Goal: Transaction & Acquisition: Purchase product/service

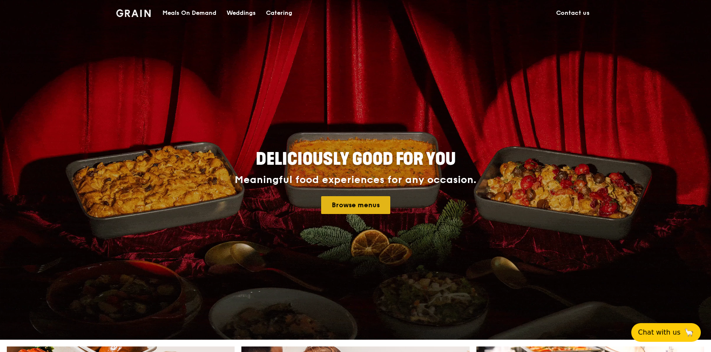
click at [365, 205] on link "Browse menus" at bounding box center [355, 205] width 69 height 18
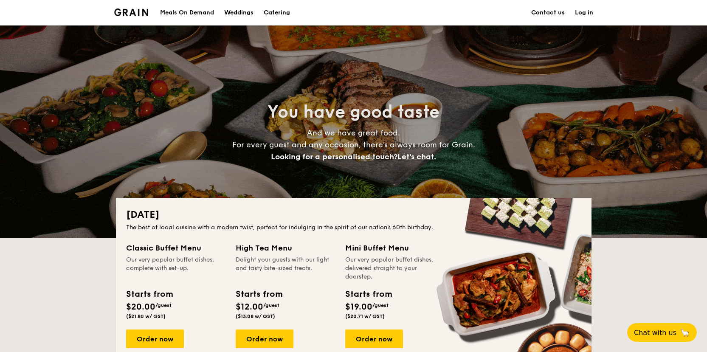
click at [199, 11] on div "Meals On Demand" at bounding box center [187, 12] width 54 height 25
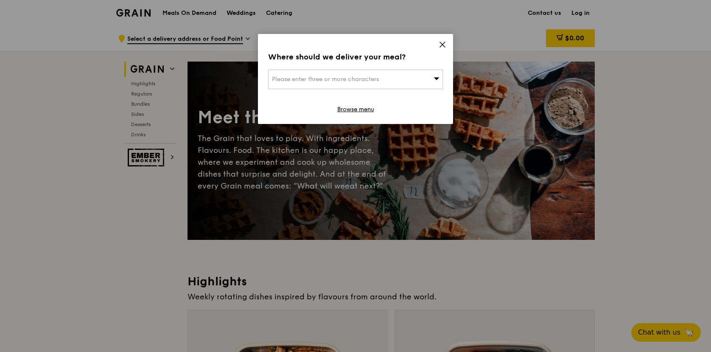
click at [444, 40] on div "Where should we deliver your meal? Please enter three or more characters Browse…" at bounding box center [355, 79] width 195 height 90
click at [437, 46] on div "Where should we deliver your meal? Please enter three or more characters Browse…" at bounding box center [355, 79] width 195 height 90
click at [440, 45] on icon at bounding box center [443, 45] width 8 height 8
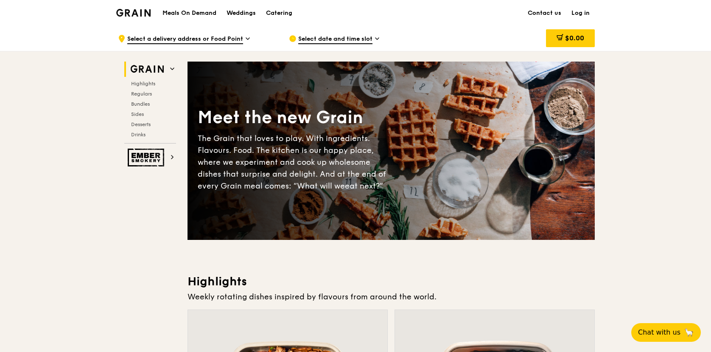
click at [441, 42] on div "Select date and time slot" at bounding box center [367, 38] width 157 height 25
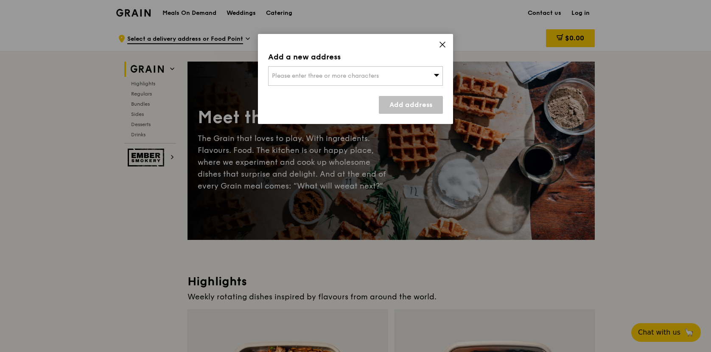
click at [443, 46] on icon at bounding box center [443, 45] width 8 height 8
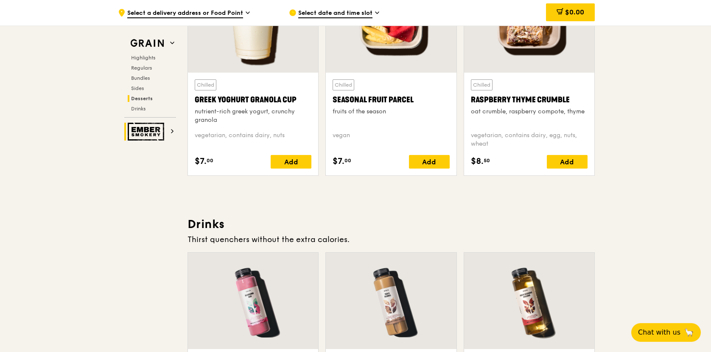
scroll to position [2628, 0]
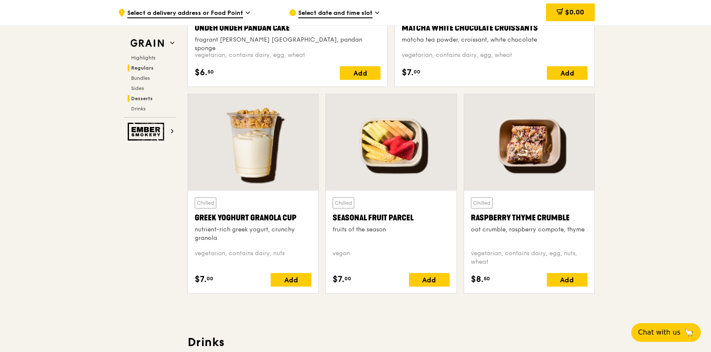
click at [141, 66] on span "Regulars" at bounding box center [142, 68] width 22 height 6
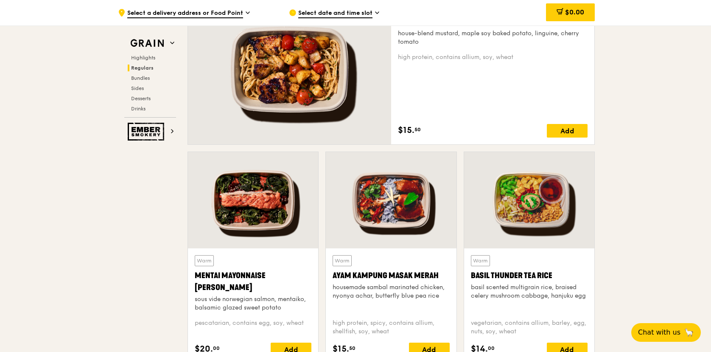
scroll to position [550, 0]
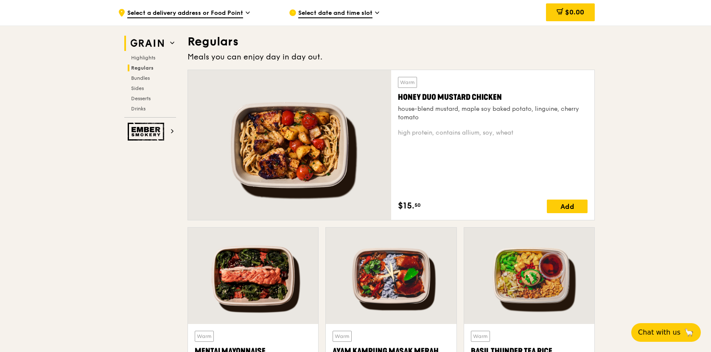
click at [170, 42] on icon at bounding box center [172, 43] width 4 height 4
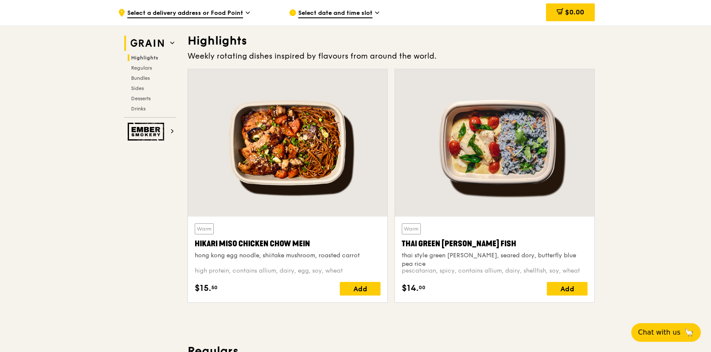
scroll to position [239, 0]
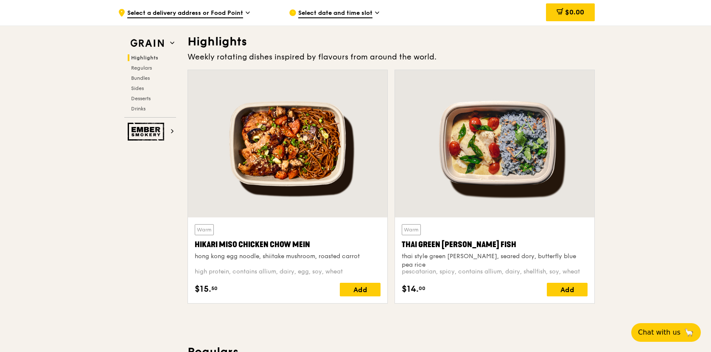
click at [235, 13] on span "Select a delivery address or Food Point" at bounding box center [185, 13] width 116 height 9
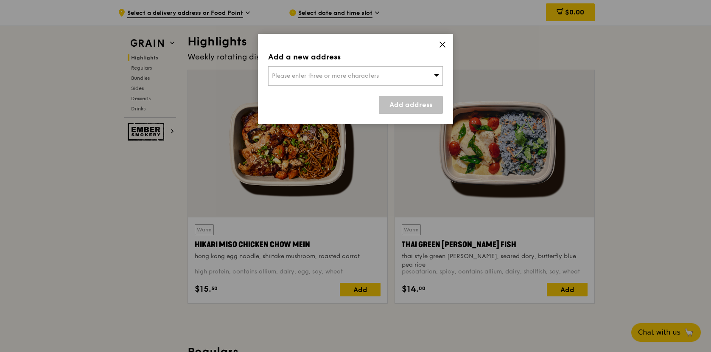
click at [314, 70] on div "Please enter three or more characters" at bounding box center [355, 76] width 175 height 20
type input "e"
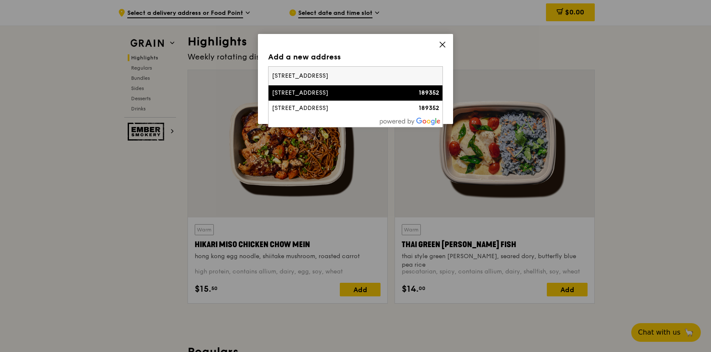
type input "3 fraser street"
click at [329, 92] on div "3 Fraser Street" at bounding box center [335, 93] width 126 height 8
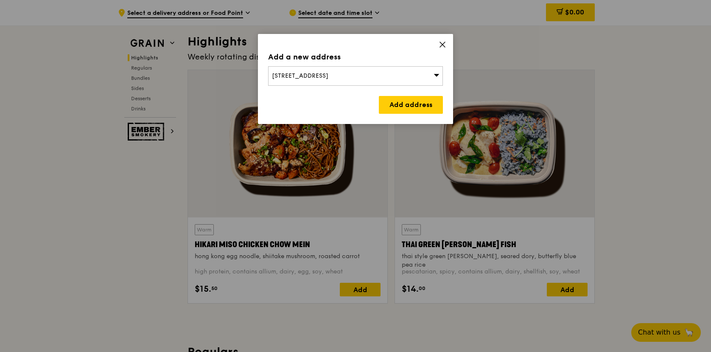
click at [325, 75] on div "3 Fraser Street" at bounding box center [355, 76] width 175 height 20
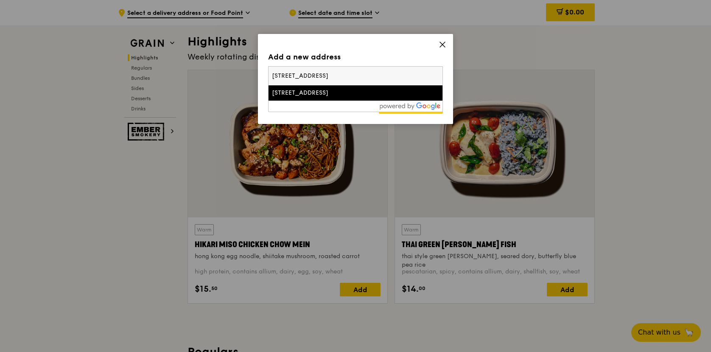
type input "3 fraser street, 23-28 Singapore 189352"
click at [287, 95] on div "3 Fraser Street" at bounding box center [335, 93] width 126 height 8
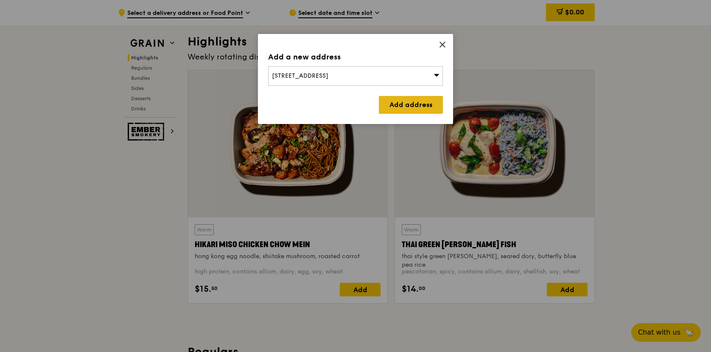
click at [408, 104] on link "Add address" at bounding box center [411, 105] width 64 height 18
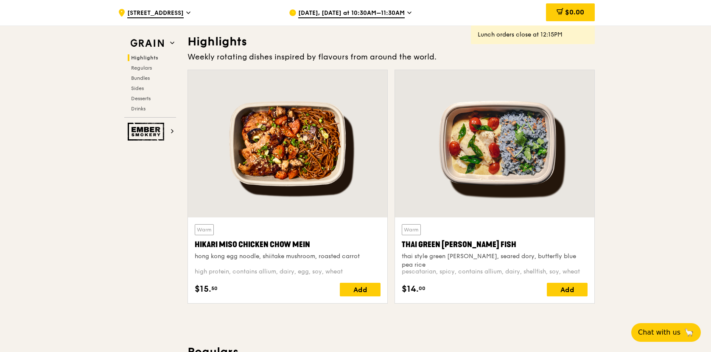
click at [410, 15] on div "Aug 13, Today at 10:30AM–11:30AM" at bounding box center [367, 12] width 157 height 25
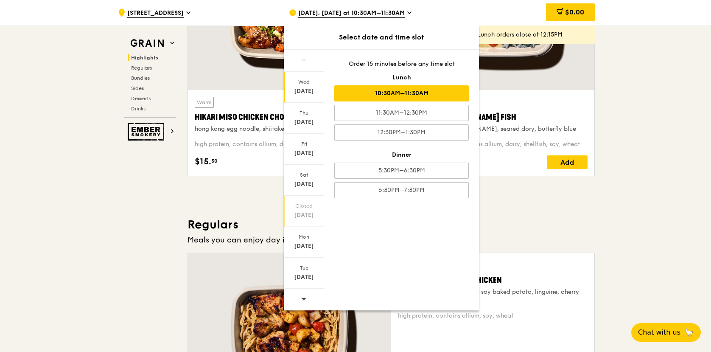
scroll to position [537, 0]
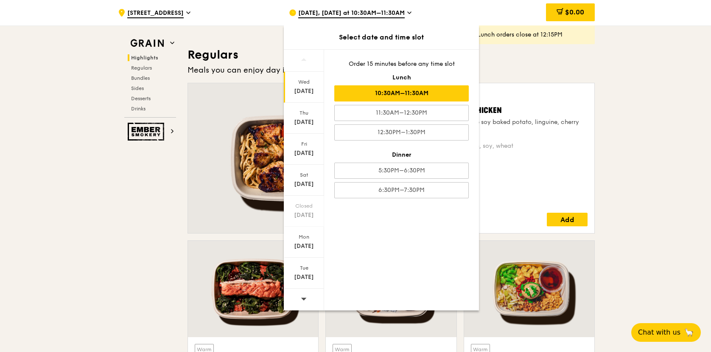
click at [303, 299] on icon at bounding box center [304, 299] width 6 height 3
click at [307, 246] on div "Aug 25" at bounding box center [304, 246] width 38 height 8
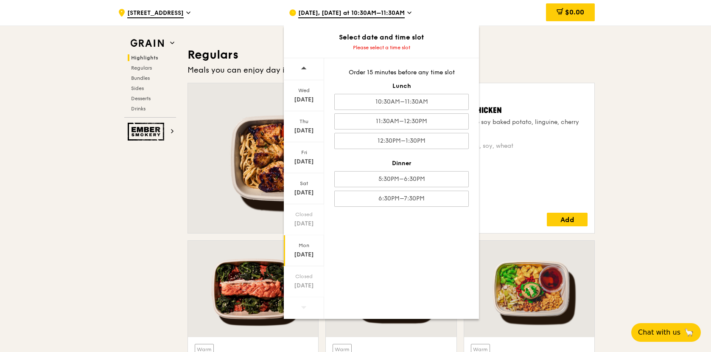
click at [239, 16] on div ".cls-1 { fill: none; stroke: #fff; stroke-linecap: round; stroke-linejoin: roun…" at bounding box center [196, 12] width 157 height 25
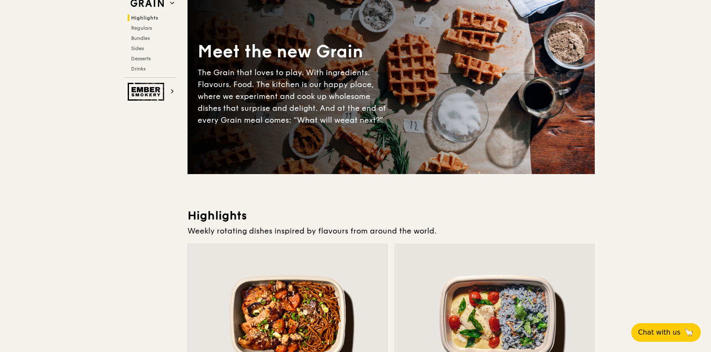
scroll to position [0, 0]
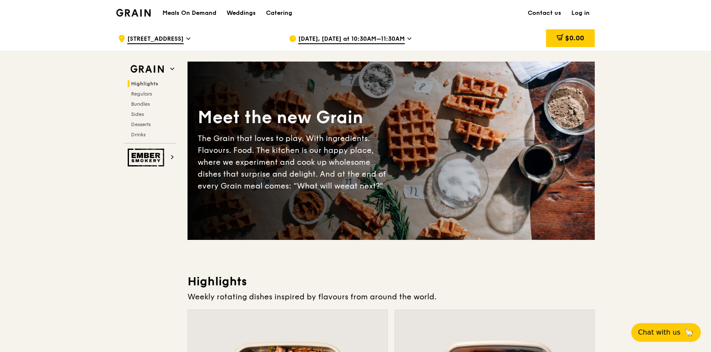
click at [187, 16] on h1 "Meals On Demand" at bounding box center [190, 13] width 54 height 8
click at [190, 13] on h1 "Meals On Demand" at bounding box center [190, 13] width 54 height 8
click at [275, 11] on div "Catering" at bounding box center [279, 12] width 26 height 25
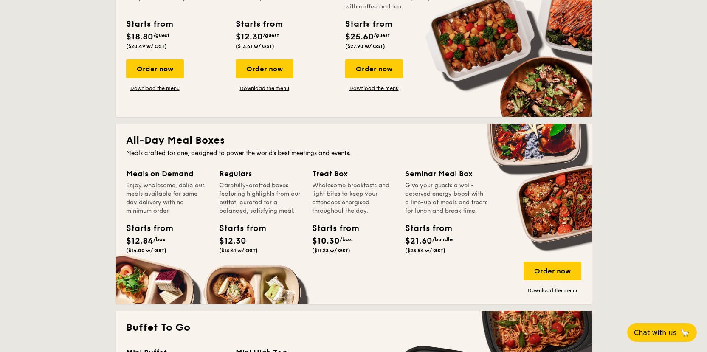
scroll to position [467, 0]
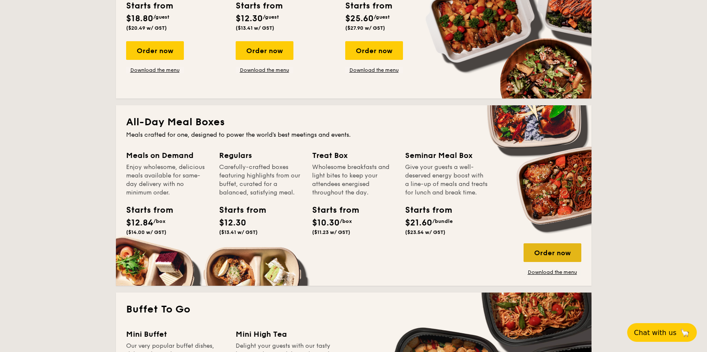
click at [550, 252] on div "Order now" at bounding box center [552, 252] width 58 height 19
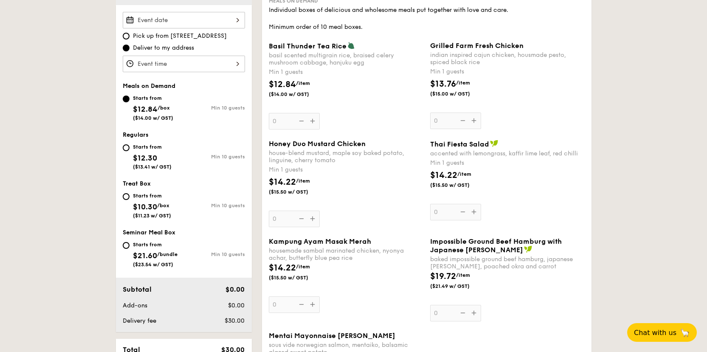
scroll to position [255, 0]
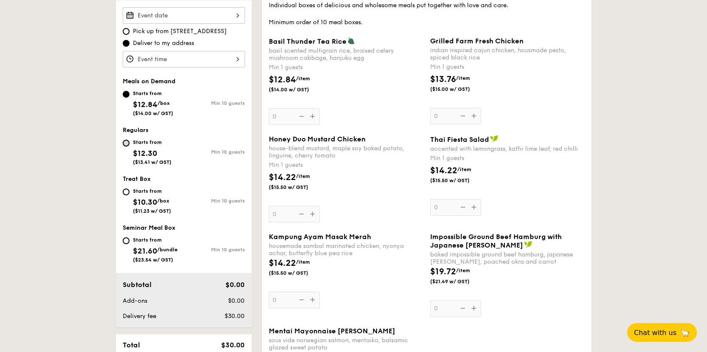
click at [125, 143] on input "Starts from $12.30 ($13.41 w/ GST) Min 10 guests" at bounding box center [126, 143] width 7 height 7
radio input "true"
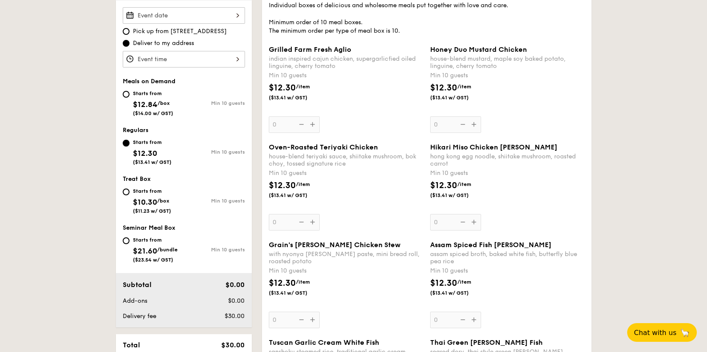
scroll to position [297, 0]
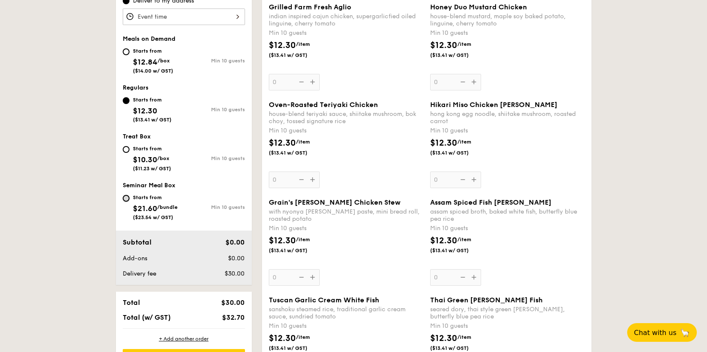
click at [127, 199] on input "Starts from $21.60 /bundle ($23.54 w/ GST) Min 10 guests" at bounding box center [126, 198] width 7 height 7
radio input "true"
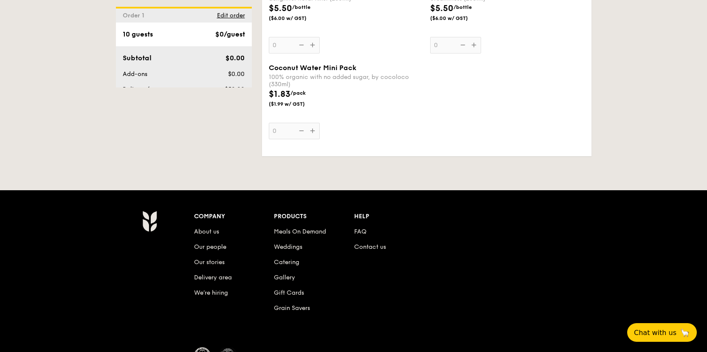
scroll to position [2978, 0]
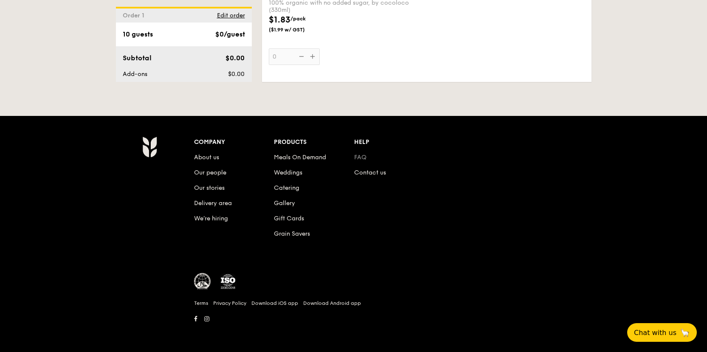
click at [359, 154] on link "FAQ" at bounding box center [360, 157] width 12 height 7
